Goal: Transaction & Acquisition: Purchase product/service

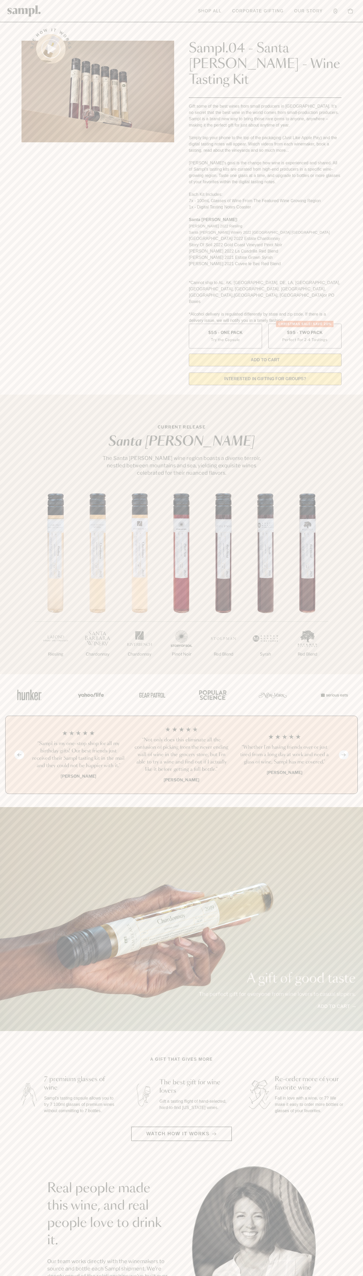
click at [346, 225] on div "See how it works Sampl.04 - Santa Barbara - Wine Tasting Kit Gift some of the b…" at bounding box center [182, 205] width 330 height 368
click at [224, 1276] on html "Skip to main content Toggle navigation menu Shop All Corporate Gifting Our Stor…" at bounding box center [181, 1061] width 363 height 2123
click at [0, 1063] on section "A gift that gives more 7 premium glasses of wine Sampl's tasting capsule allows…" at bounding box center [181, 1098] width 363 height 85
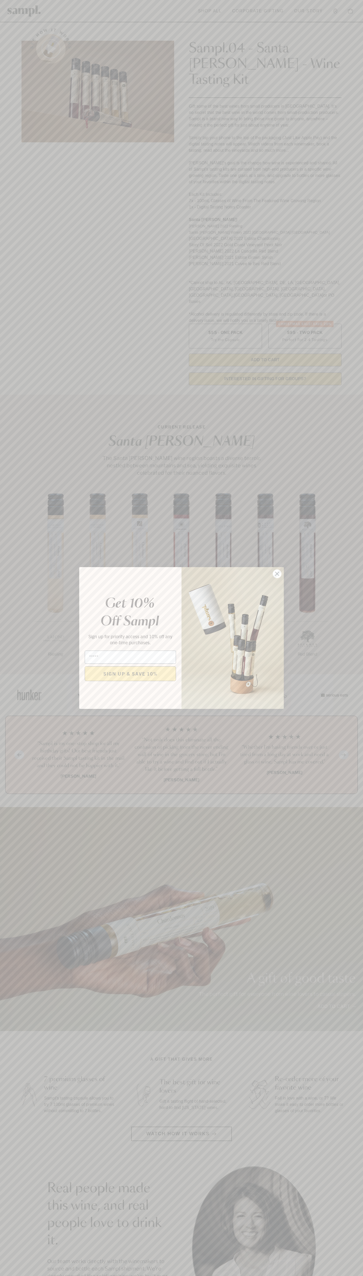
click at [278, 574] on icon "Close dialog" at bounding box center [278, 574] width 4 height 4
